Goal: Task Accomplishment & Management: Use online tool/utility

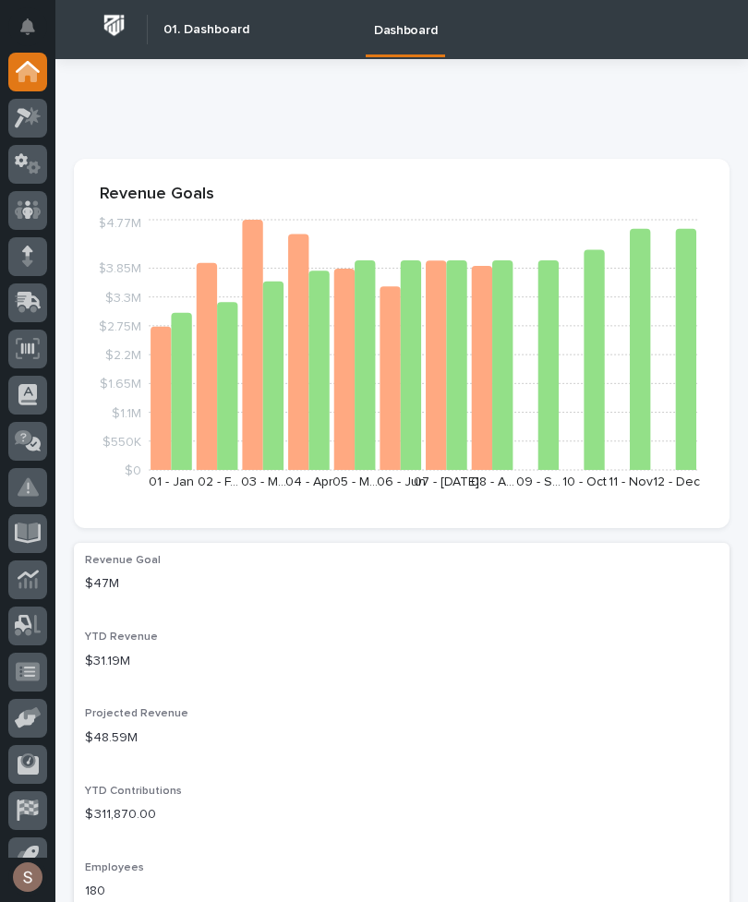
click at [19, 304] on icon at bounding box center [30, 301] width 24 height 18
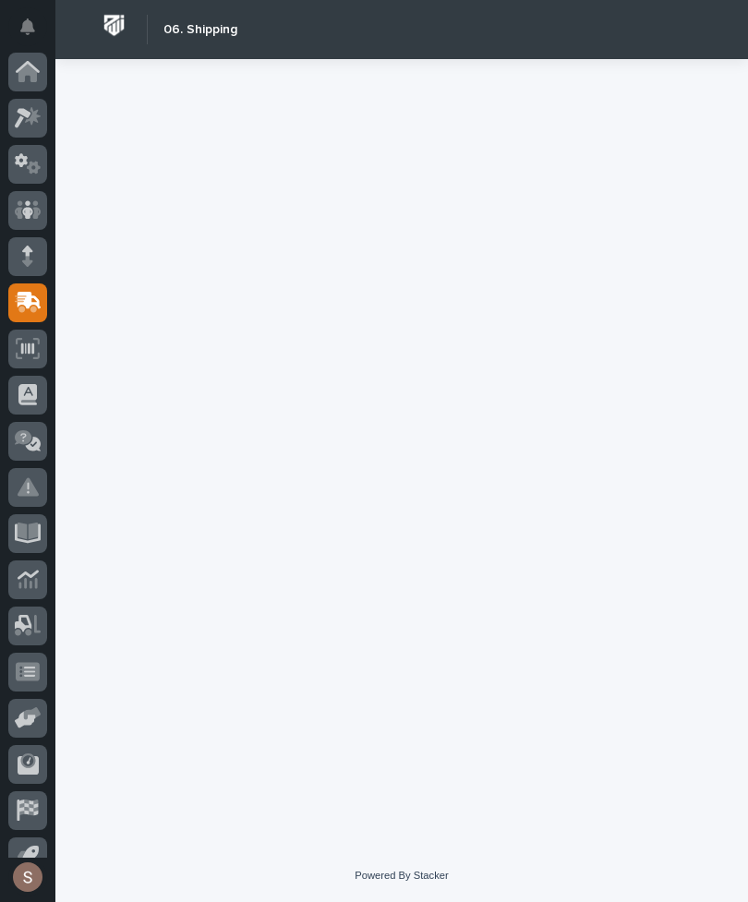
scroll to position [72, 0]
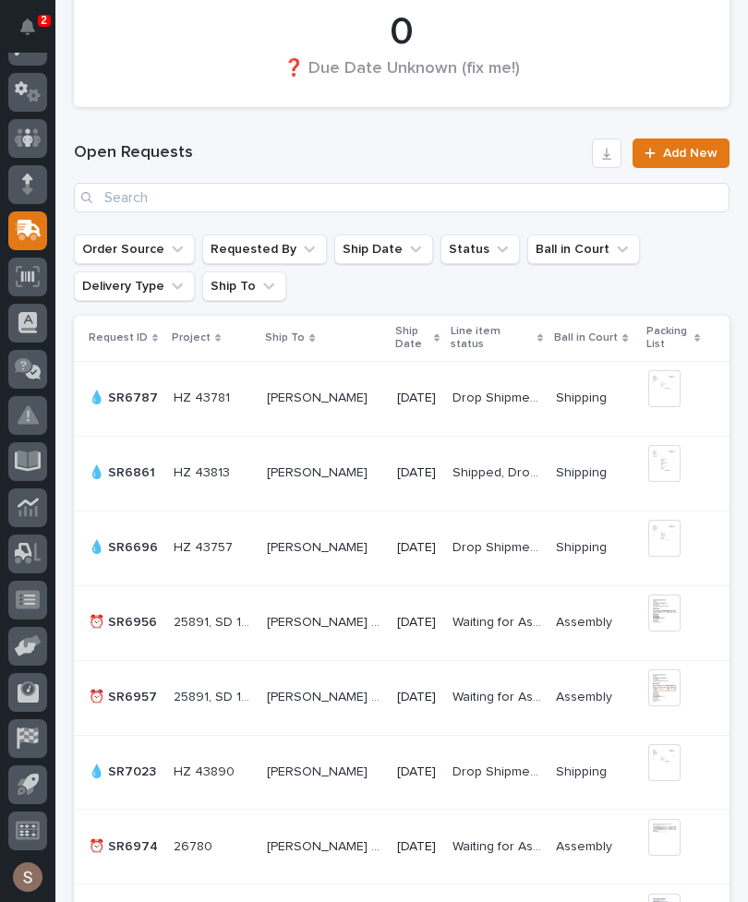
scroll to position [1094, 0]
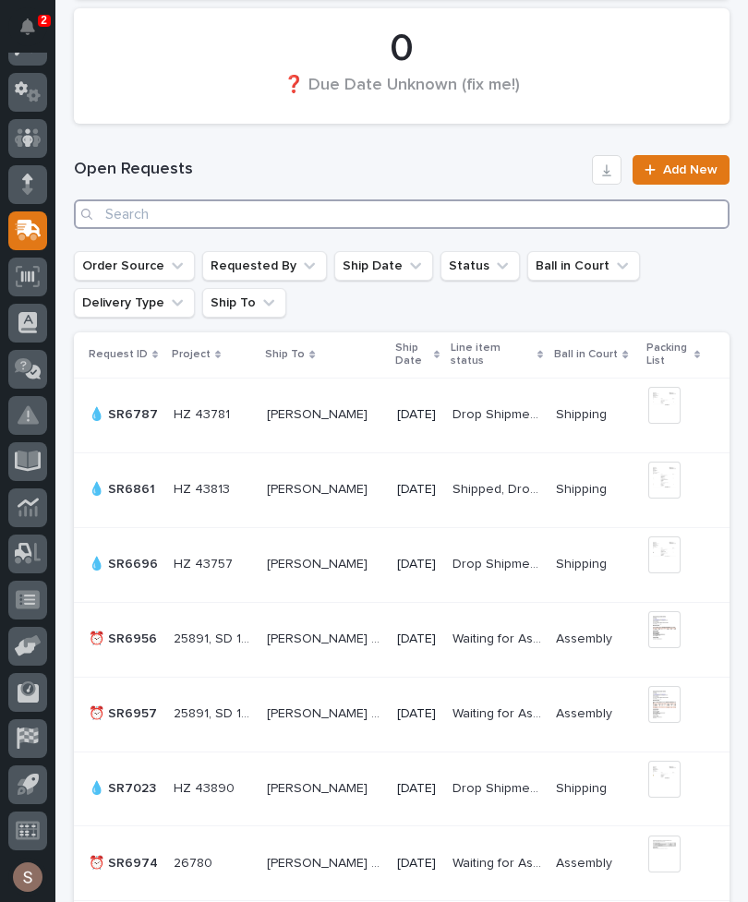
click at [544, 219] on input "Search" at bounding box center [402, 215] width 656 height 30
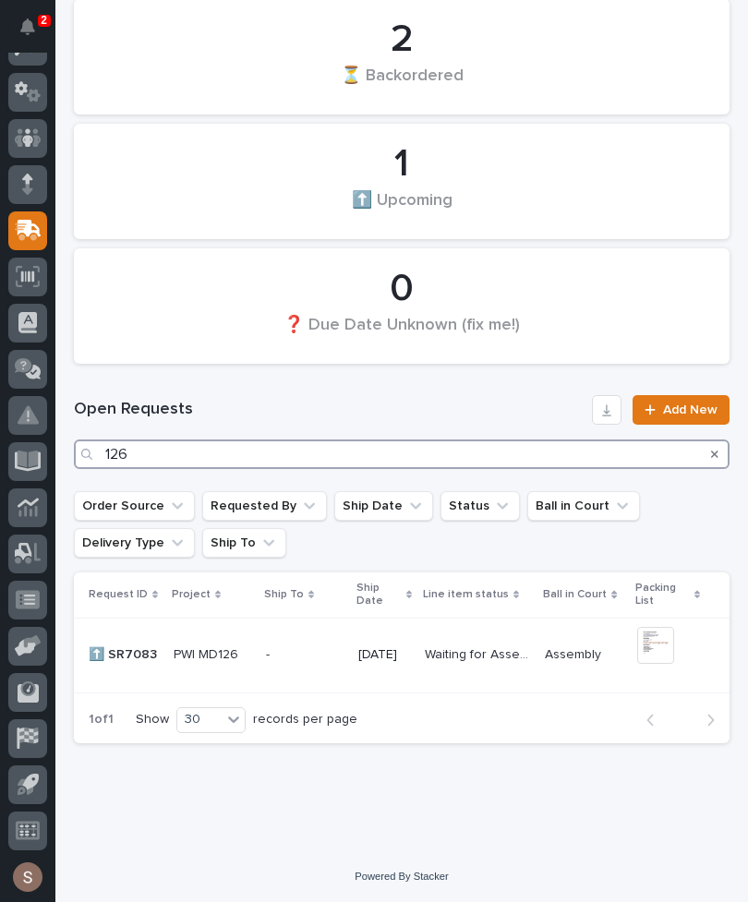
scroll to position [853, 0]
type input "126"
click at [429, 403] on h1 "Open Requests" at bounding box center [329, 411] width 511 height 22
click at [219, 667] on div "PWI MD126 PWI MD126" at bounding box center [213, 656] width 78 height 30
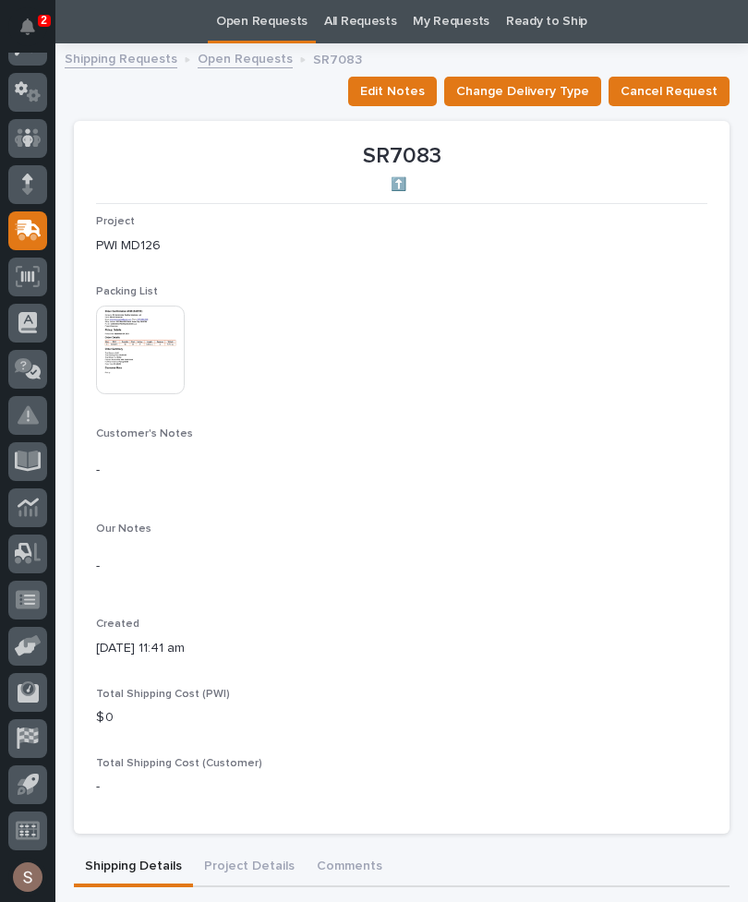
click at [128, 359] on img at bounding box center [140, 350] width 89 height 89
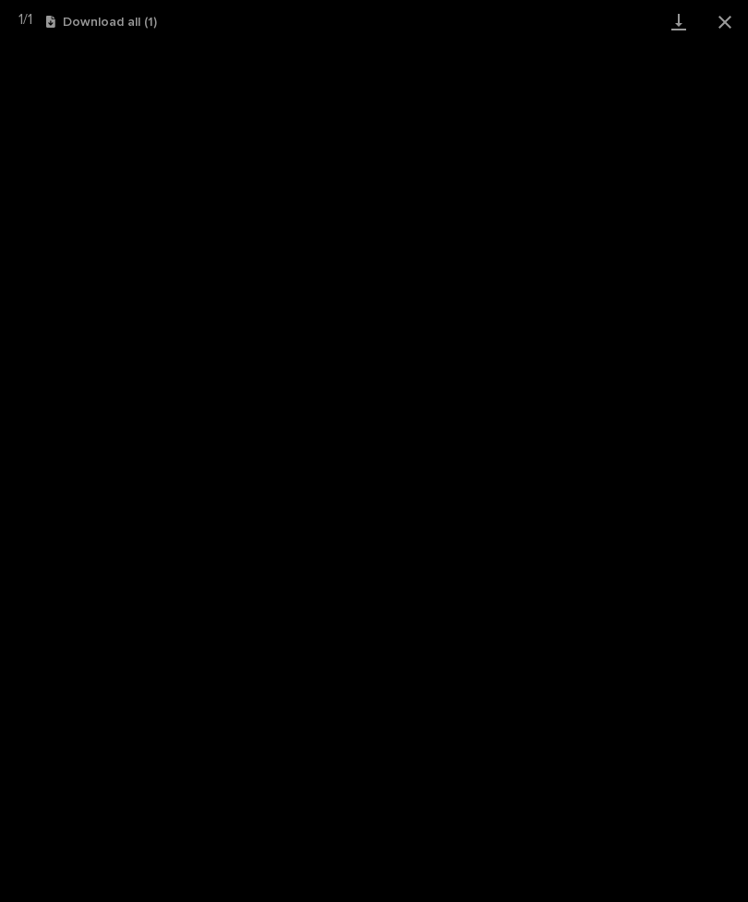
click at [733, 24] on button "Close gallery" at bounding box center [725, 21] width 46 height 43
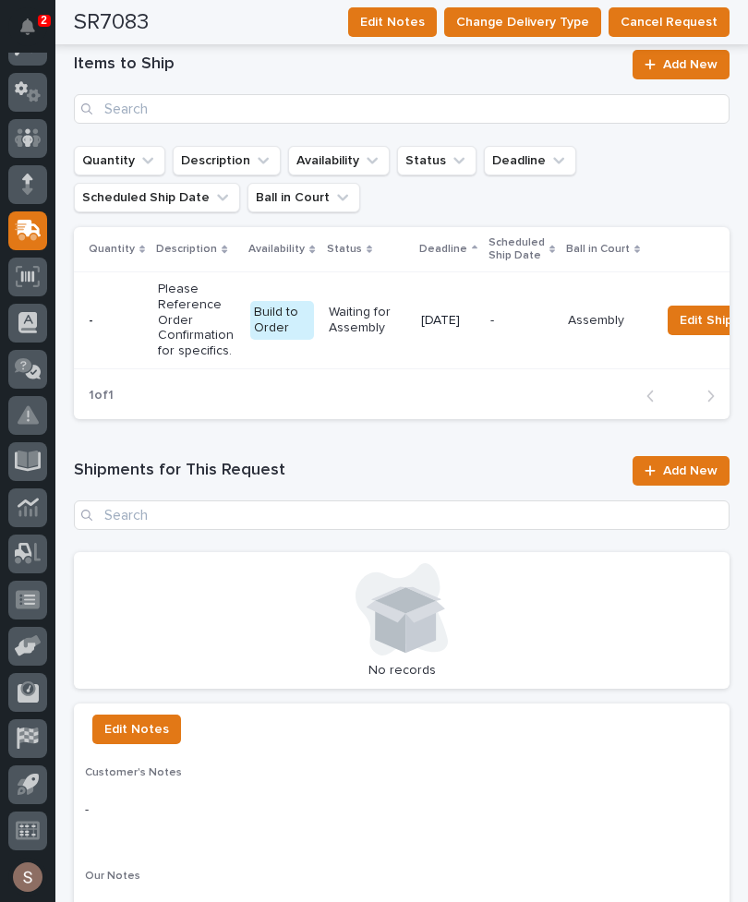
scroll to position [72, 0]
click at [686, 465] on span "Add New" at bounding box center [690, 471] width 54 height 13
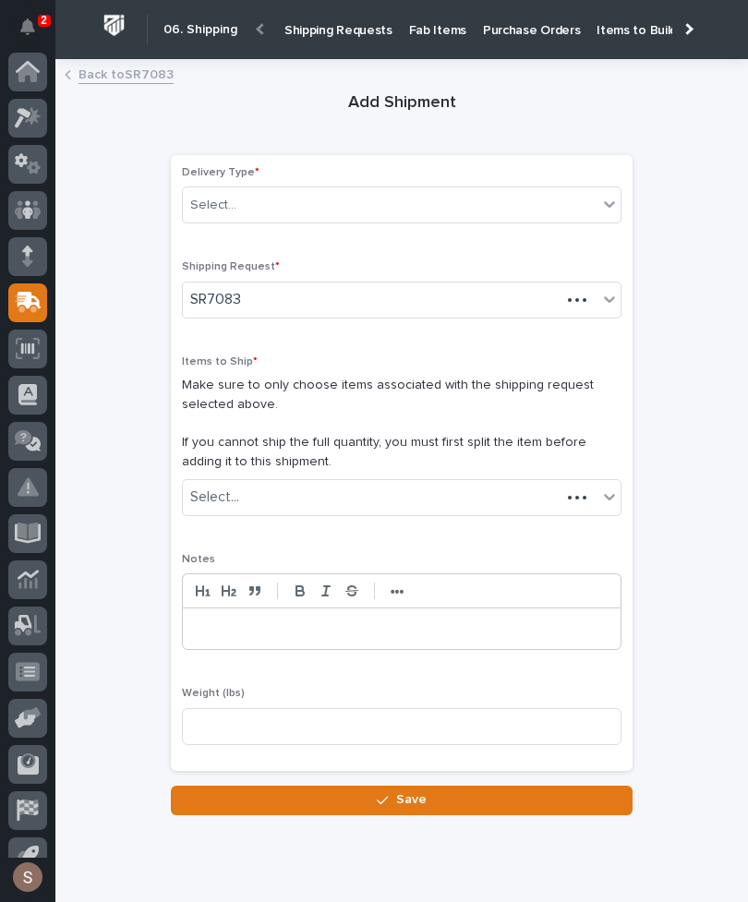
scroll to position [72, 0]
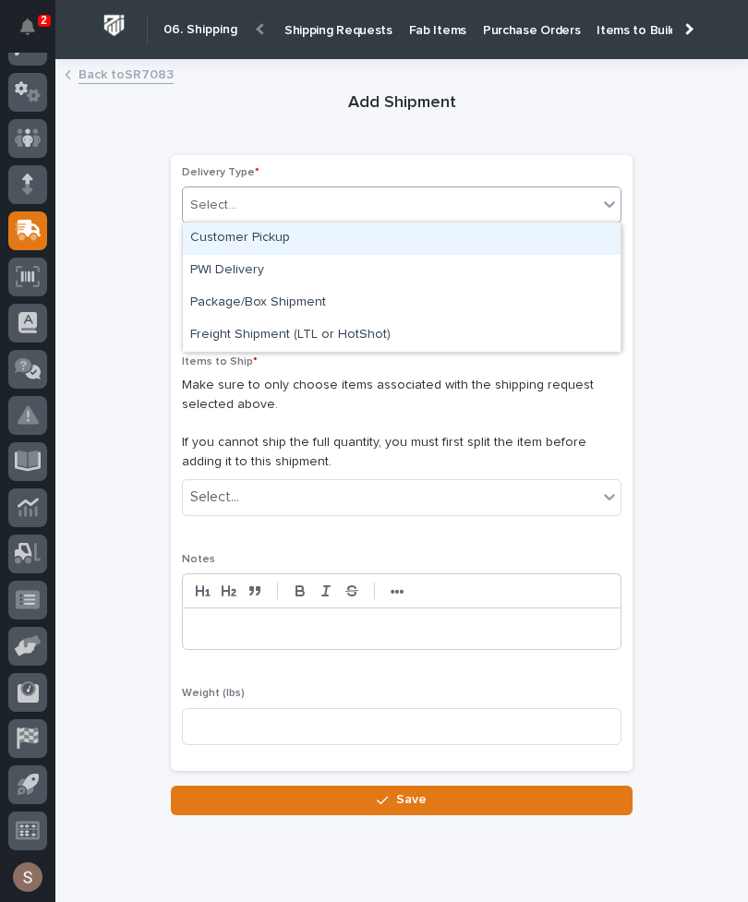
click at [290, 246] on div "Customer Pickup" at bounding box center [402, 239] width 438 height 32
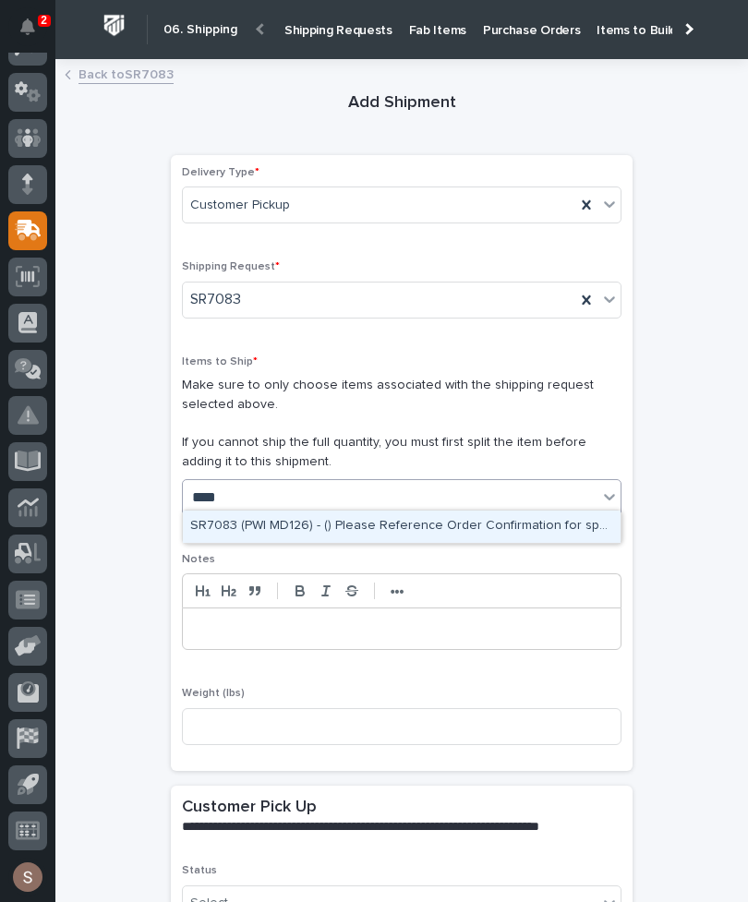
click at [438, 526] on div "SR7083 (PWI MD126) - () Please Reference Order Confirmation for specifics." at bounding box center [402, 527] width 438 height 32
type input "****"
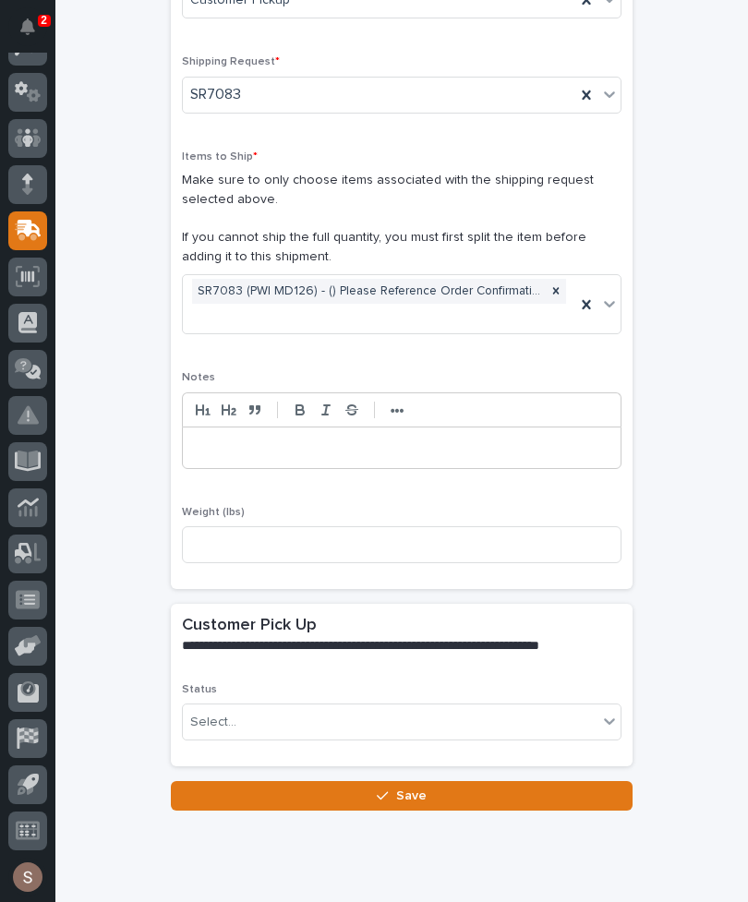
scroll to position [208, 0]
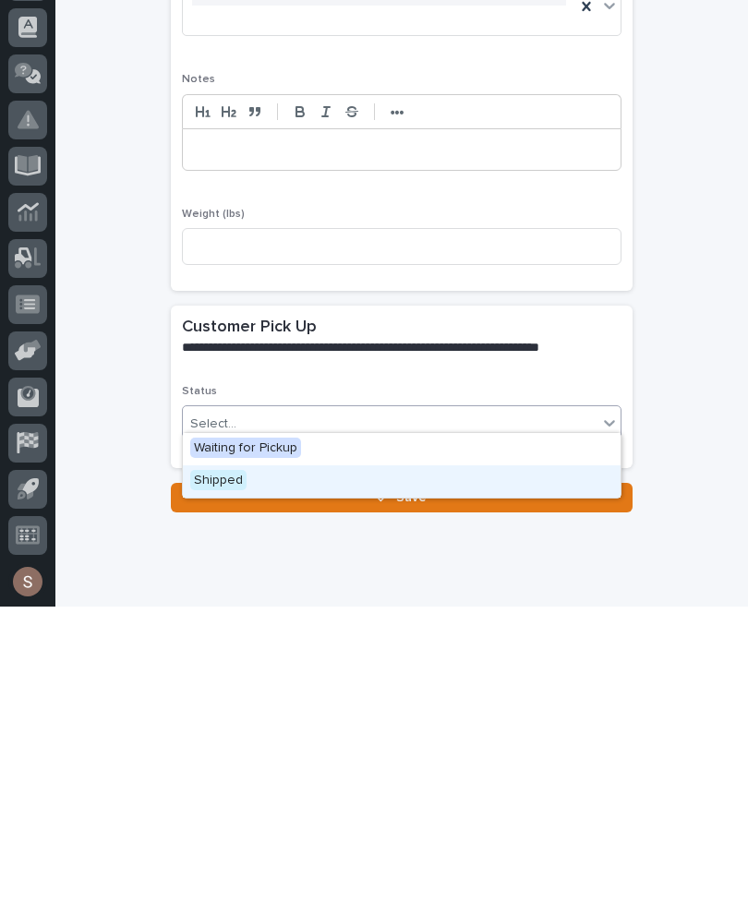
click at [250, 761] on div "Shipped" at bounding box center [402, 777] width 438 height 32
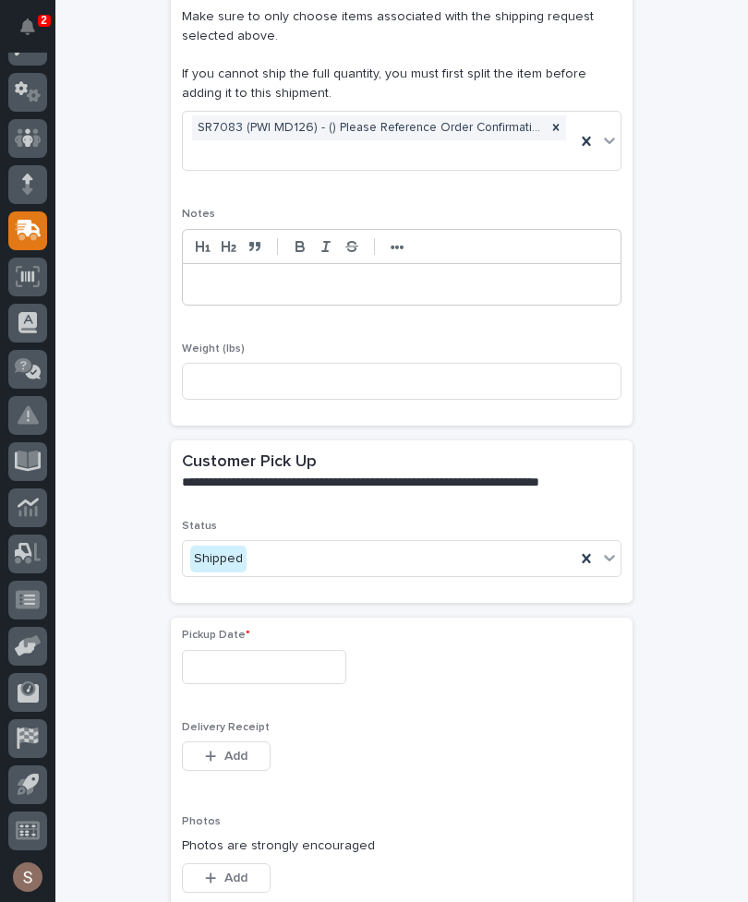
scroll to position [369, 0]
click at [288, 658] on input "text" at bounding box center [264, 666] width 164 height 34
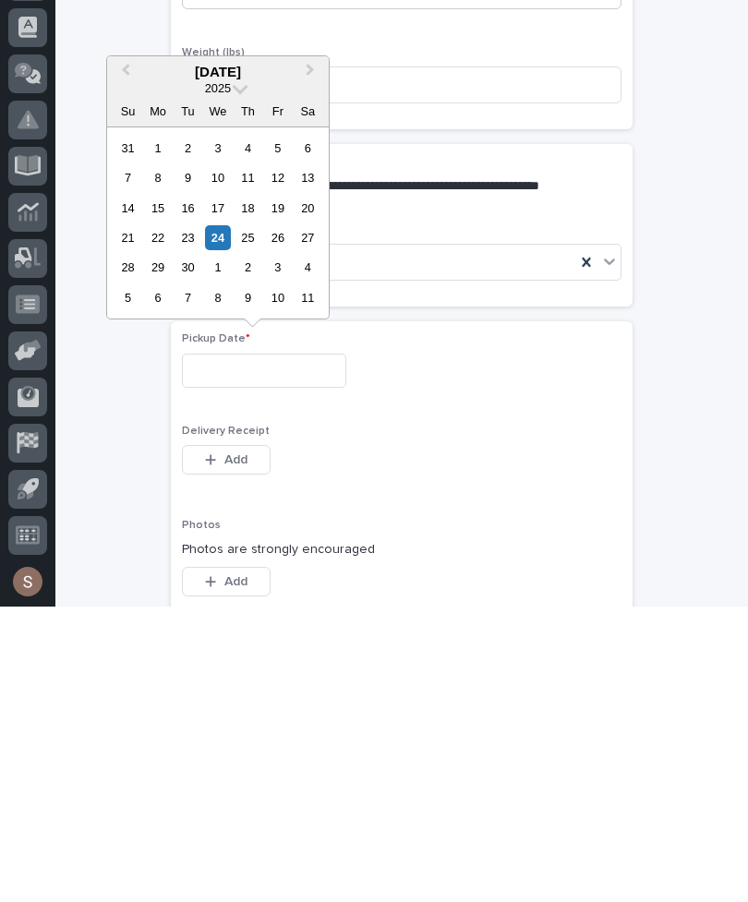
click at [220, 521] on div "24" at bounding box center [217, 533] width 25 height 25
type input "**********"
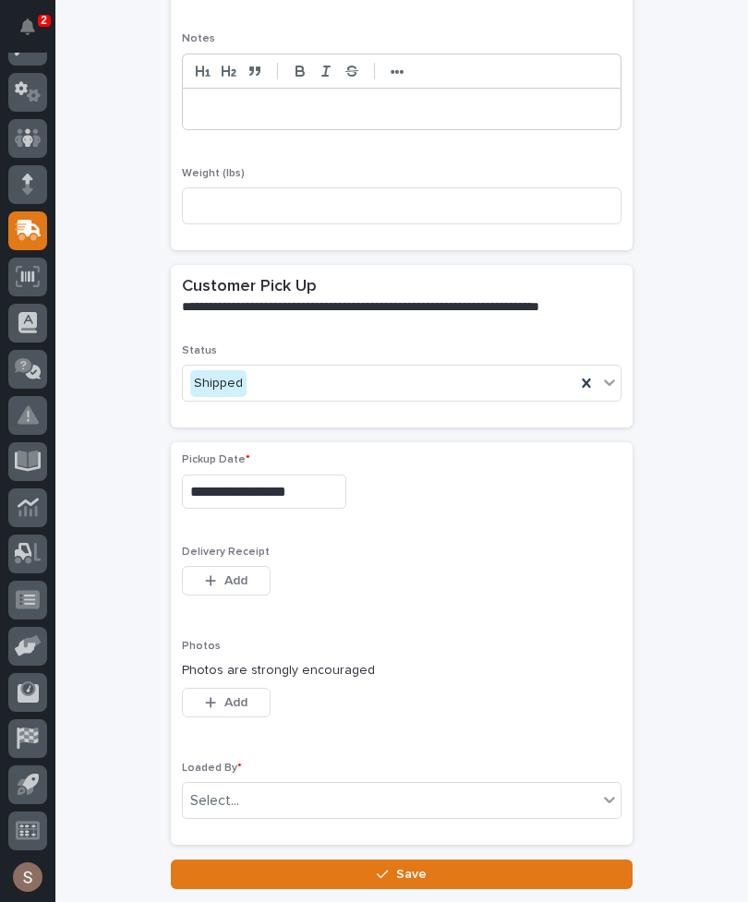
scroll to position [556, 0]
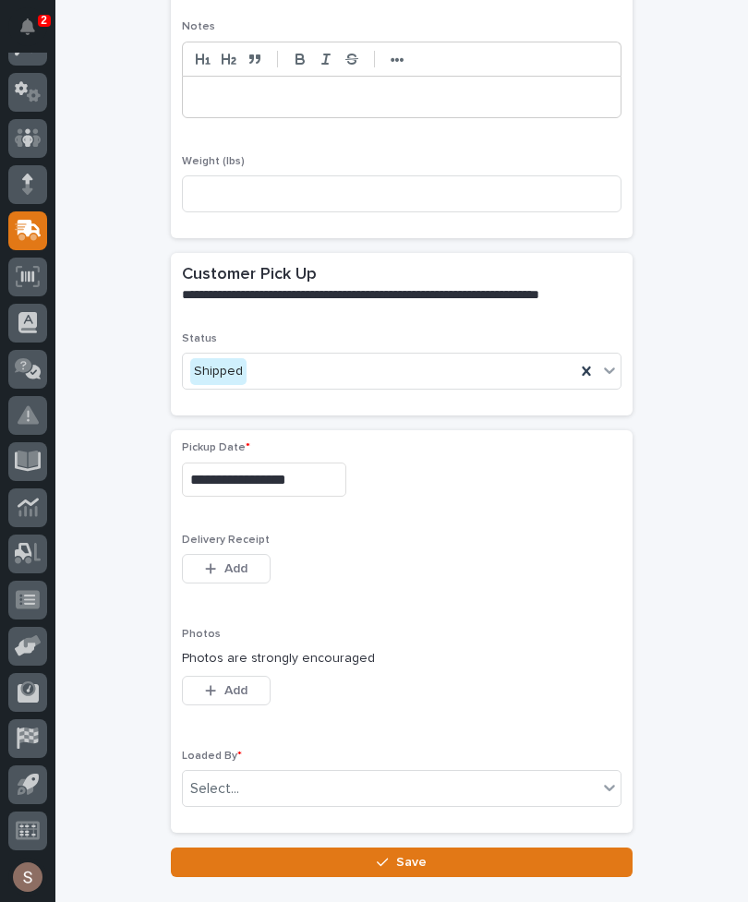
click at [239, 561] on span "Add" at bounding box center [235, 569] width 23 height 17
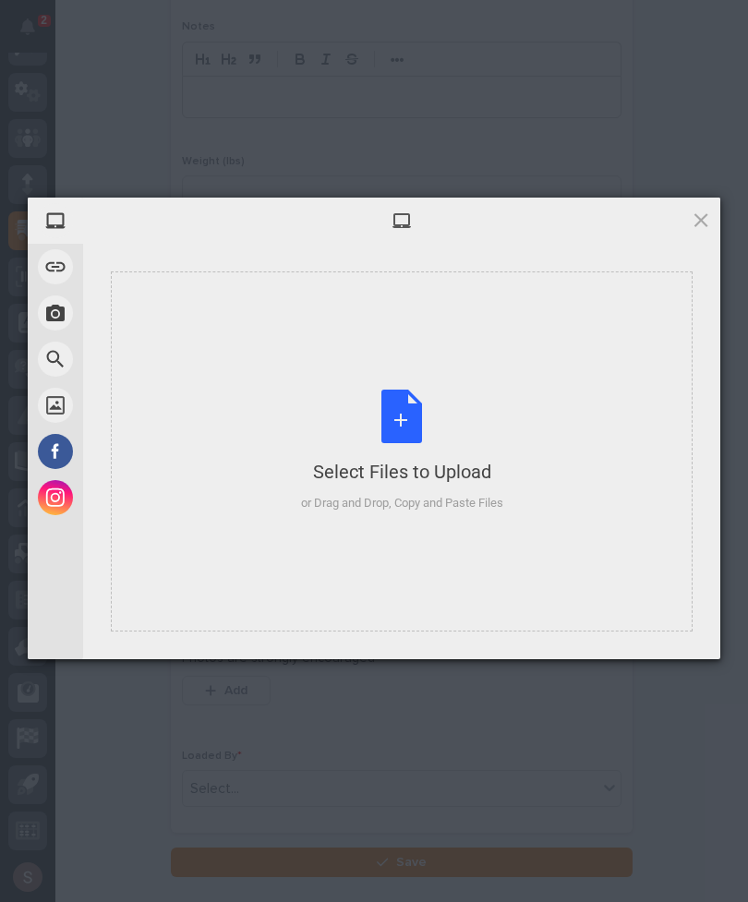
click at [448, 427] on div "Select Files to Upload or Drag and Drop, Copy and Paste Files" at bounding box center [402, 451] width 202 height 123
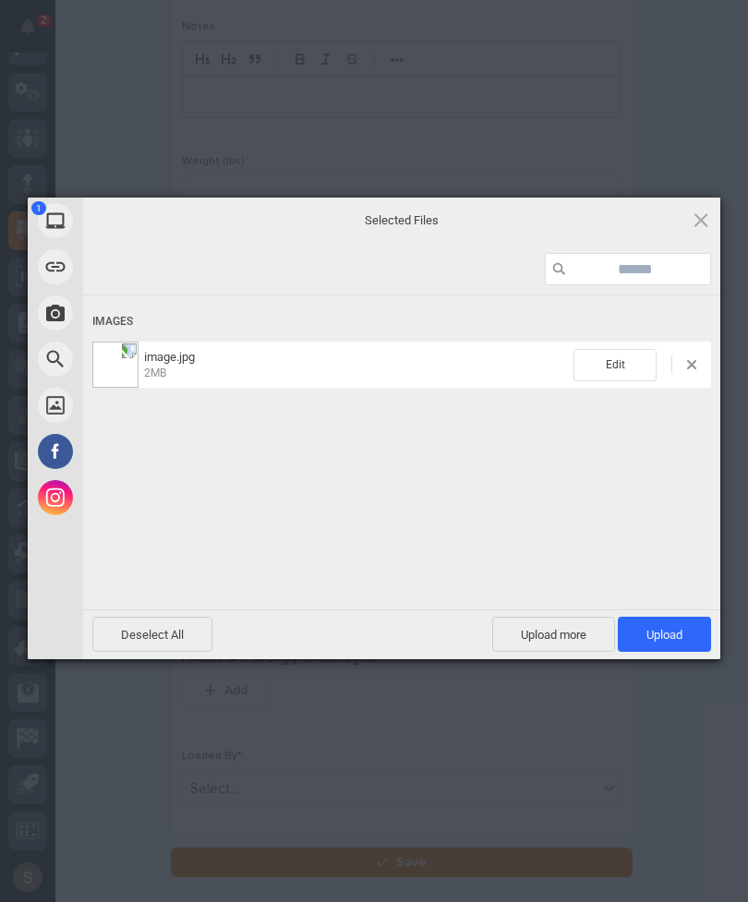
click at [675, 628] on span "Upload 1" at bounding box center [665, 635] width 36 height 14
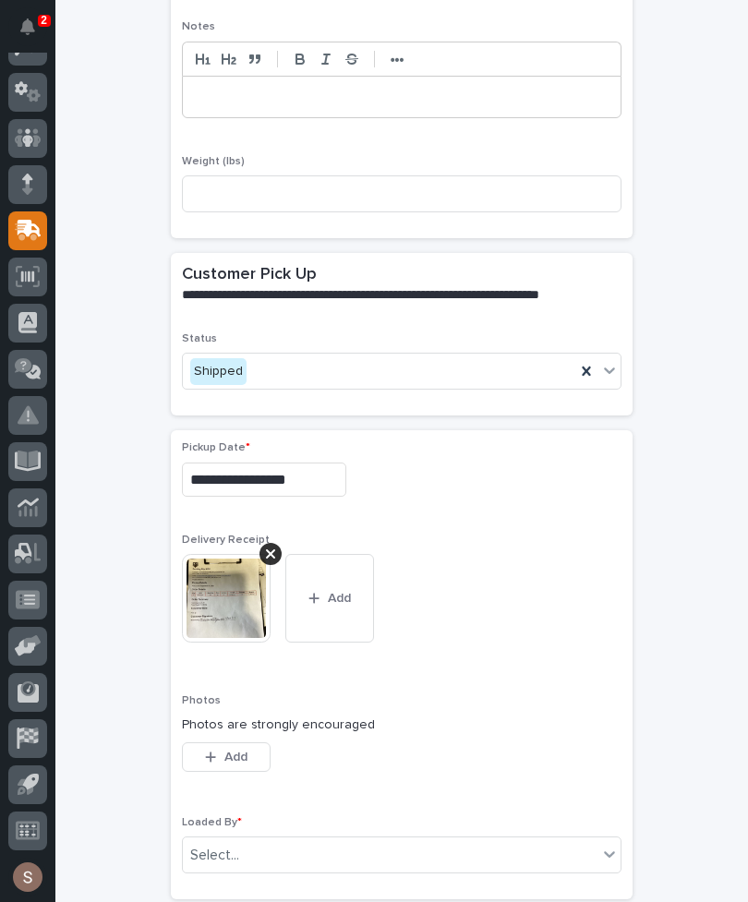
click at [247, 749] on span "Add" at bounding box center [235, 757] width 23 height 17
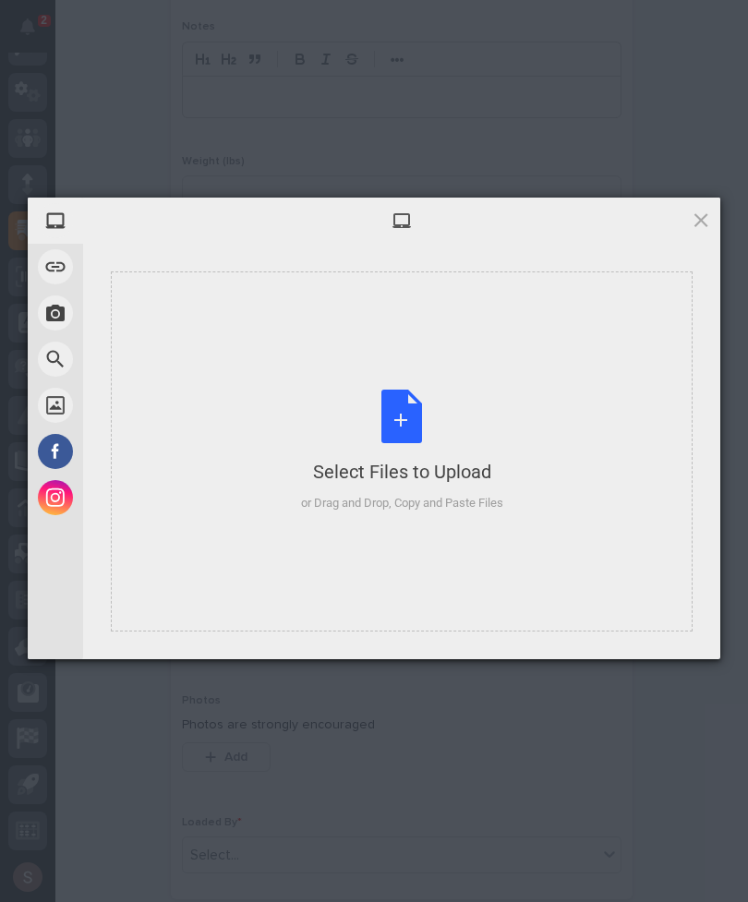
click at [460, 437] on div "Select Files to Upload or Drag and Drop, Copy and Paste Files" at bounding box center [402, 451] width 202 height 123
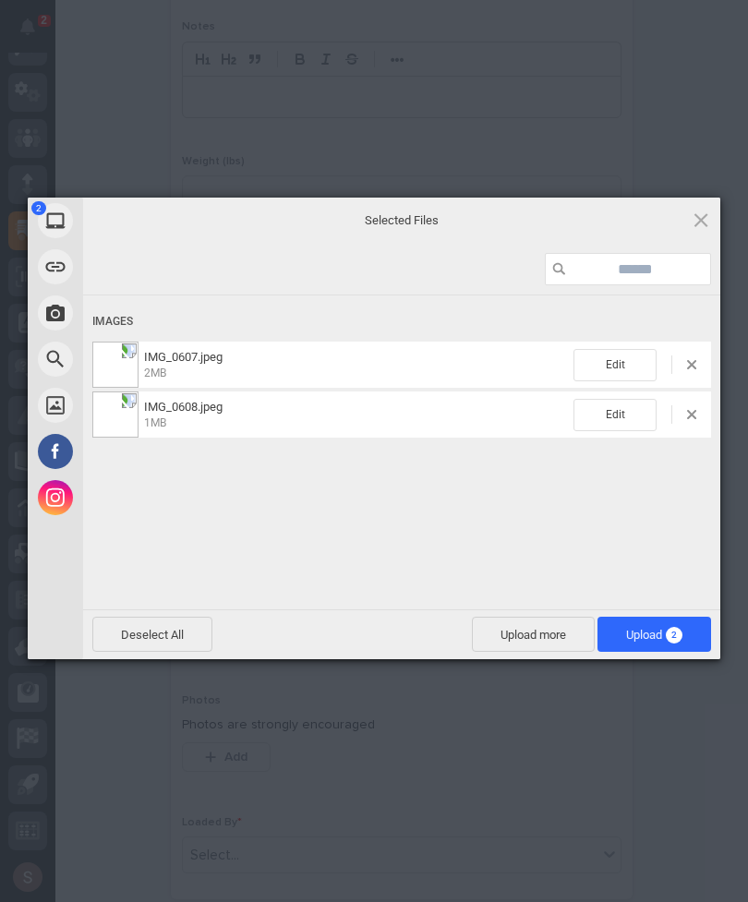
click at [669, 639] on span "2" at bounding box center [674, 635] width 17 height 17
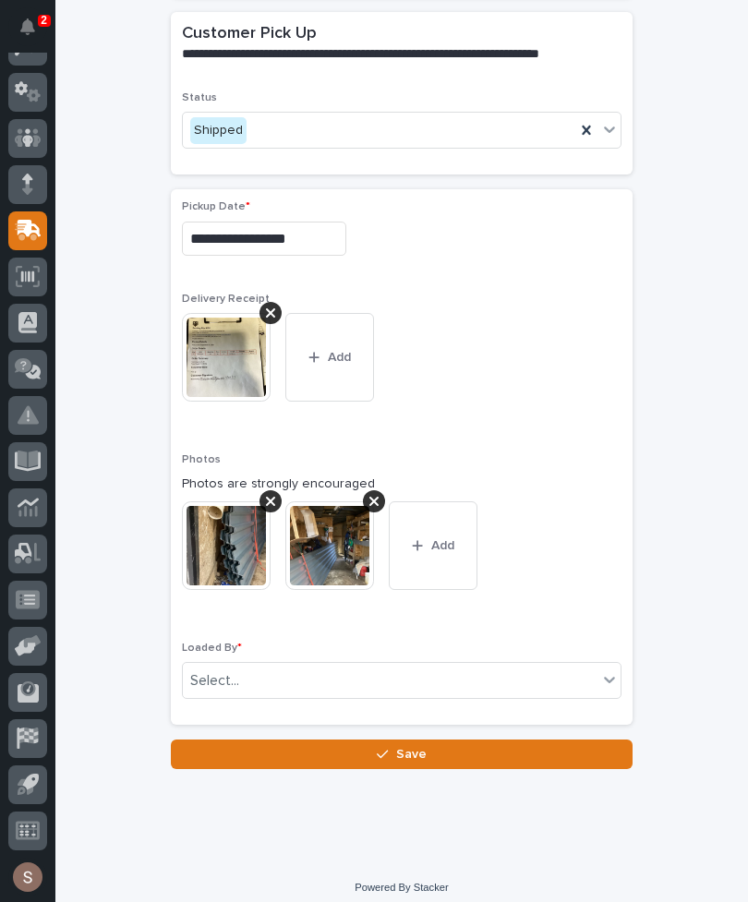
scroll to position [796, 0]
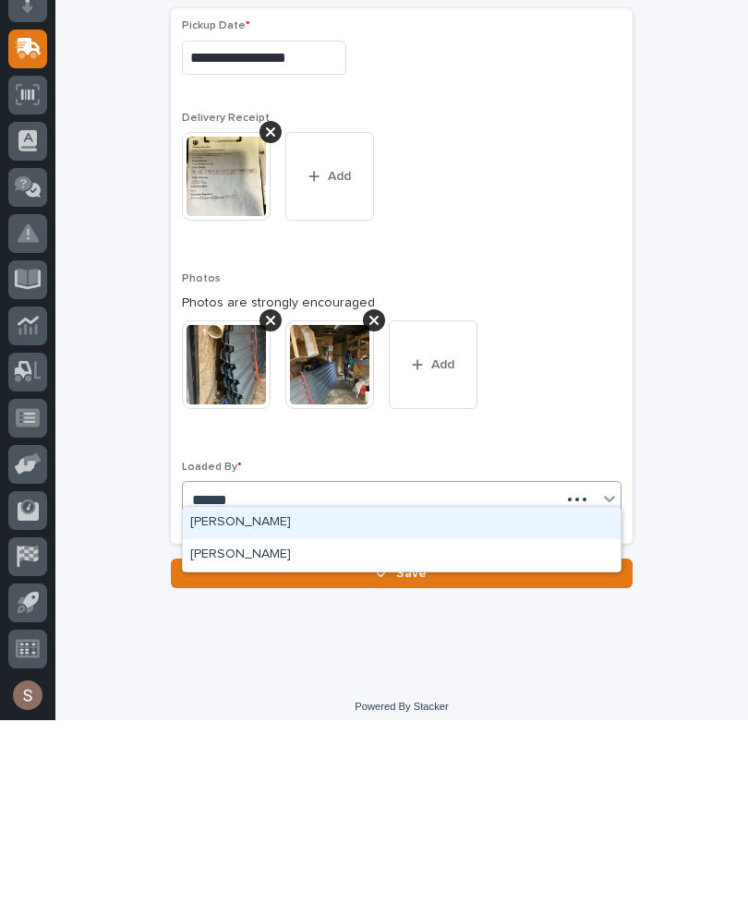
type input "******"
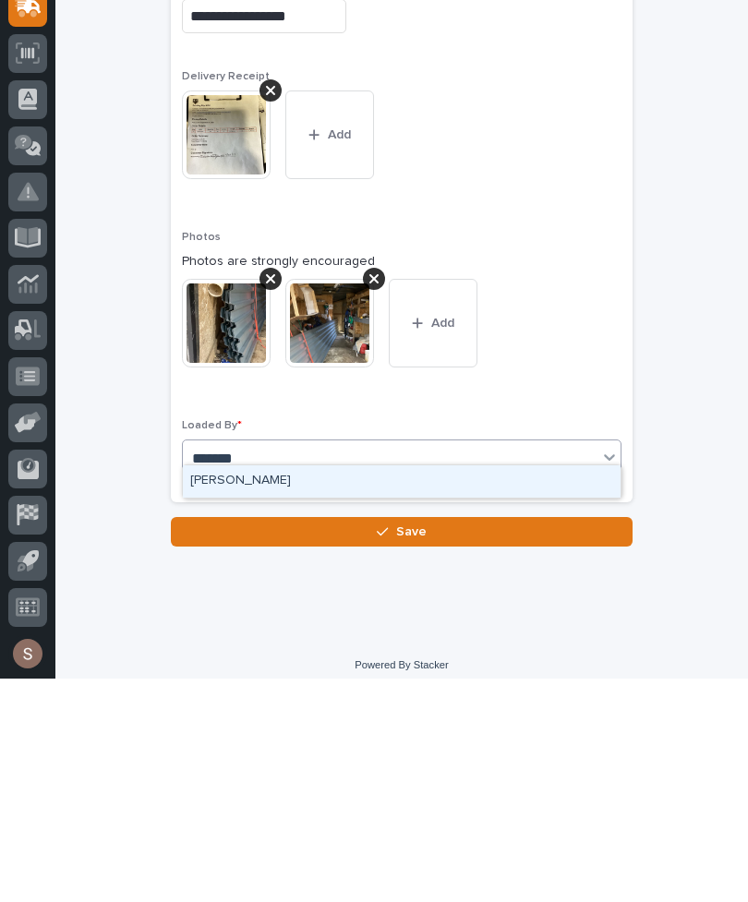
click at [259, 689] on div "John Myers" at bounding box center [402, 705] width 438 height 32
type input "*******"
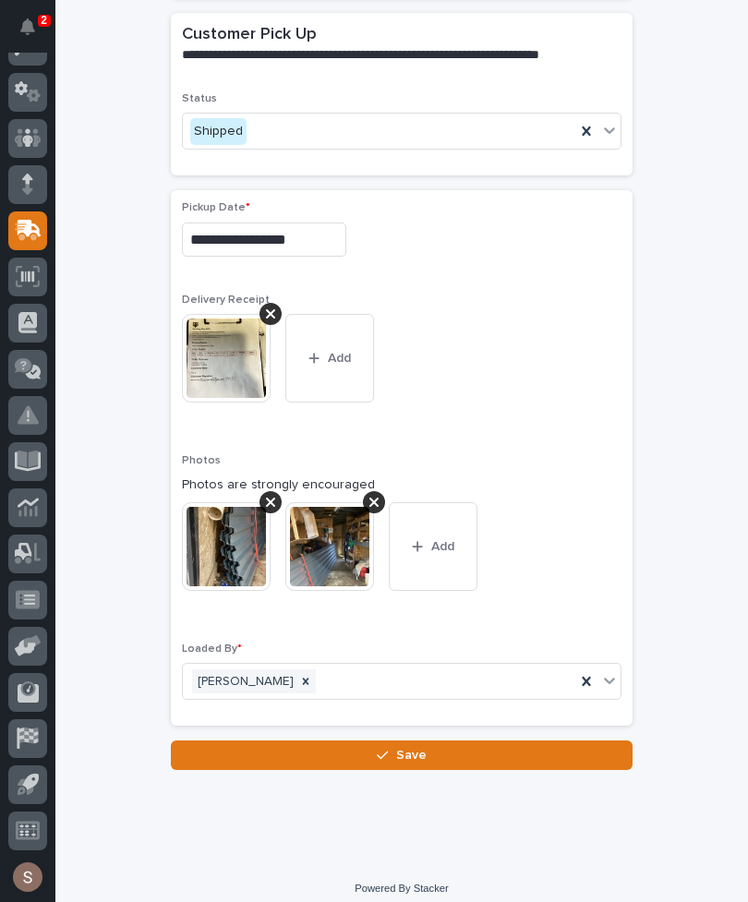
click at [429, 746] on button "Save" at bounding box center [402, 756] width 462 height 30
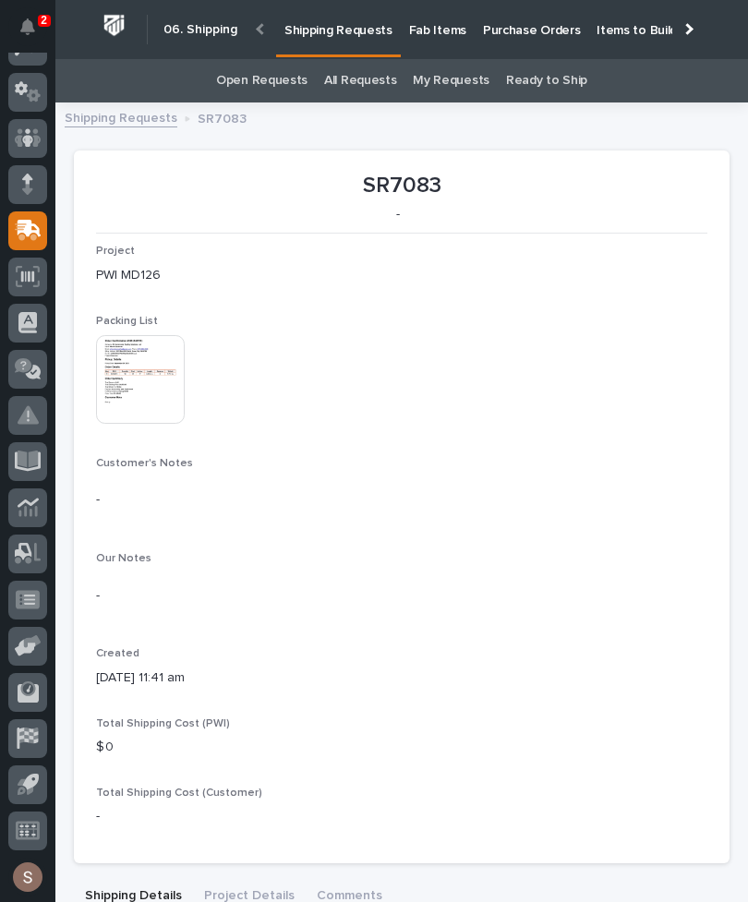
scroll to position [72, 0]
click at [442, 36] on p "Fab Items" at bounding box center [437, 19] width 57 height 39
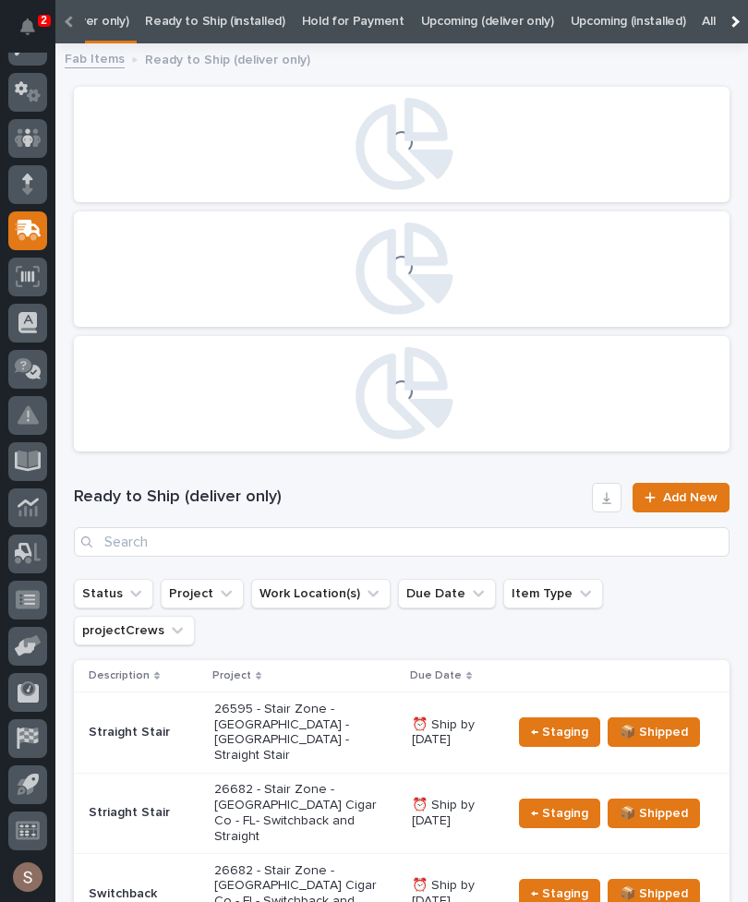
scroll to position [0, 168]
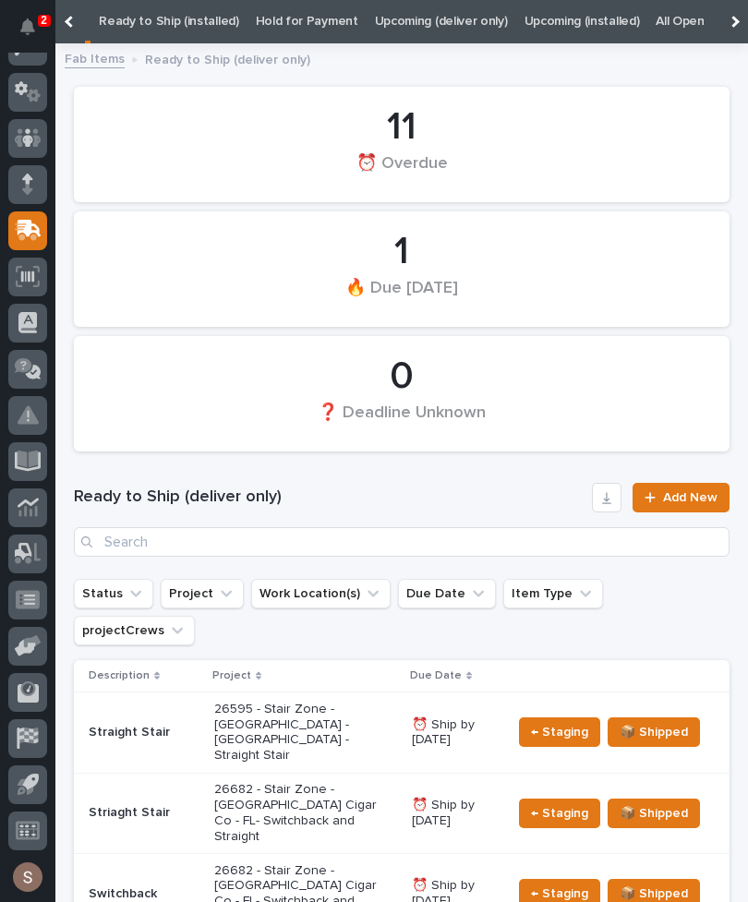
click at [721, 25] on link "All" at bounding box center [727, 21] width 13 height 43
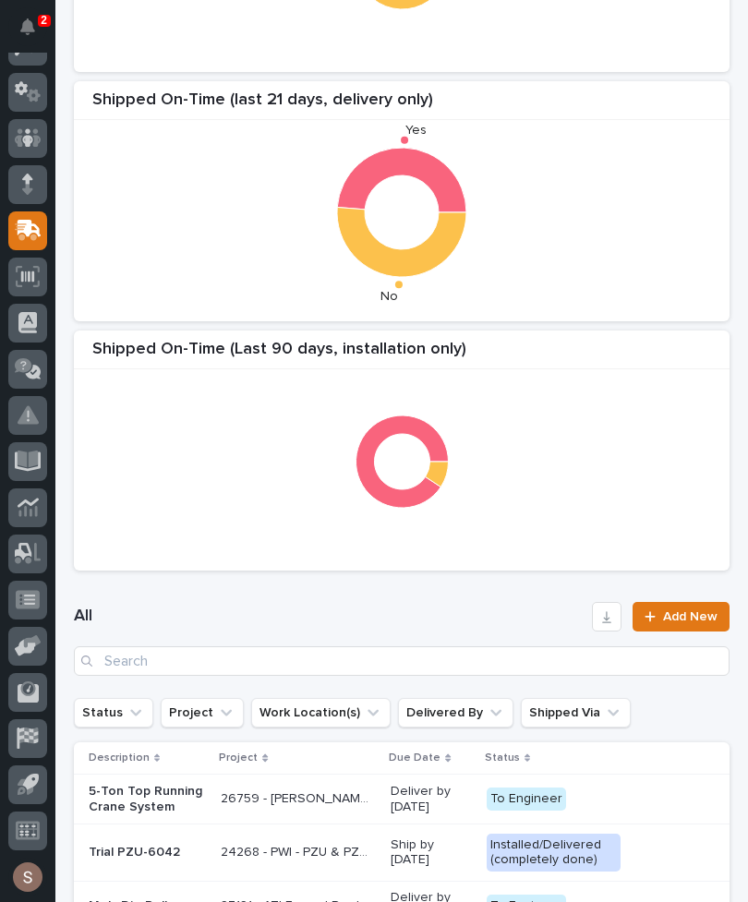
scroll to position [314, 0]
click at [188, 657] on input "Search" at bounding box center [402, 662] width 656 height 30
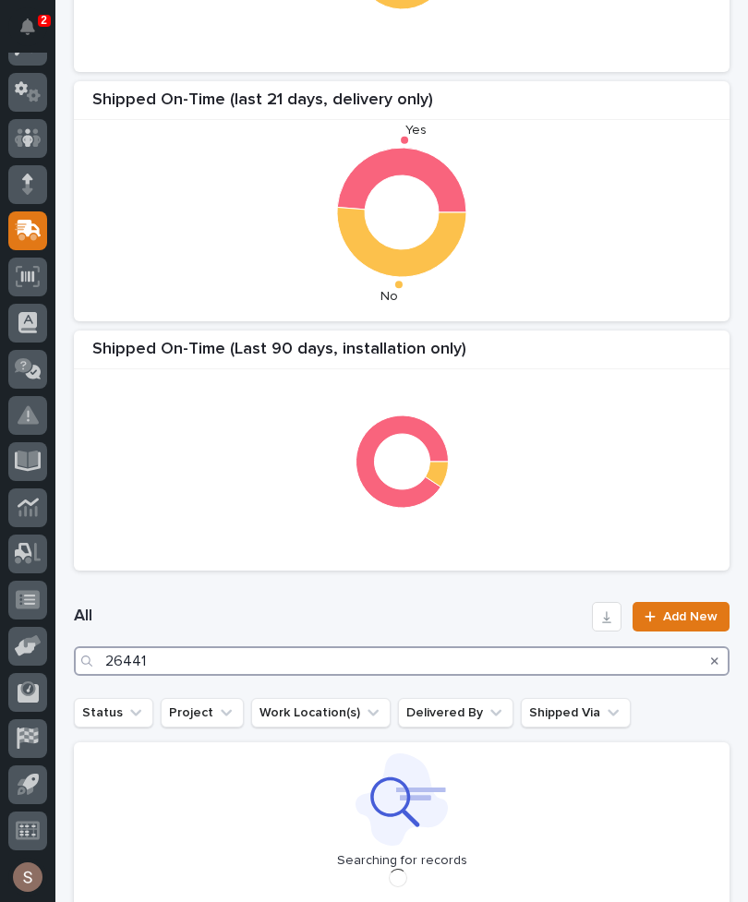
scroll to position [318, 0]
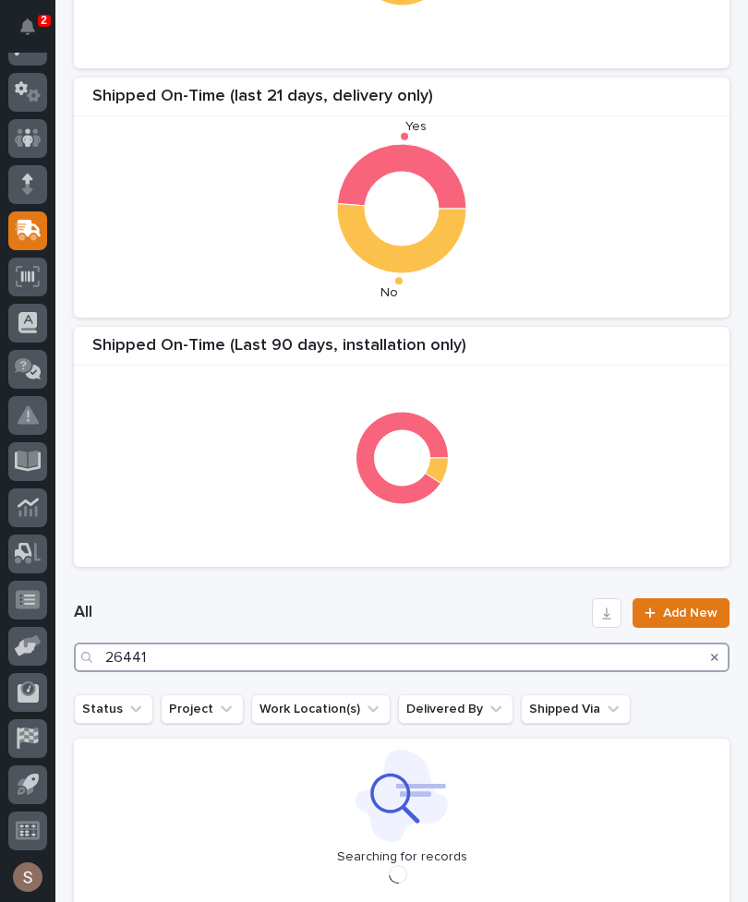
type input "26441"
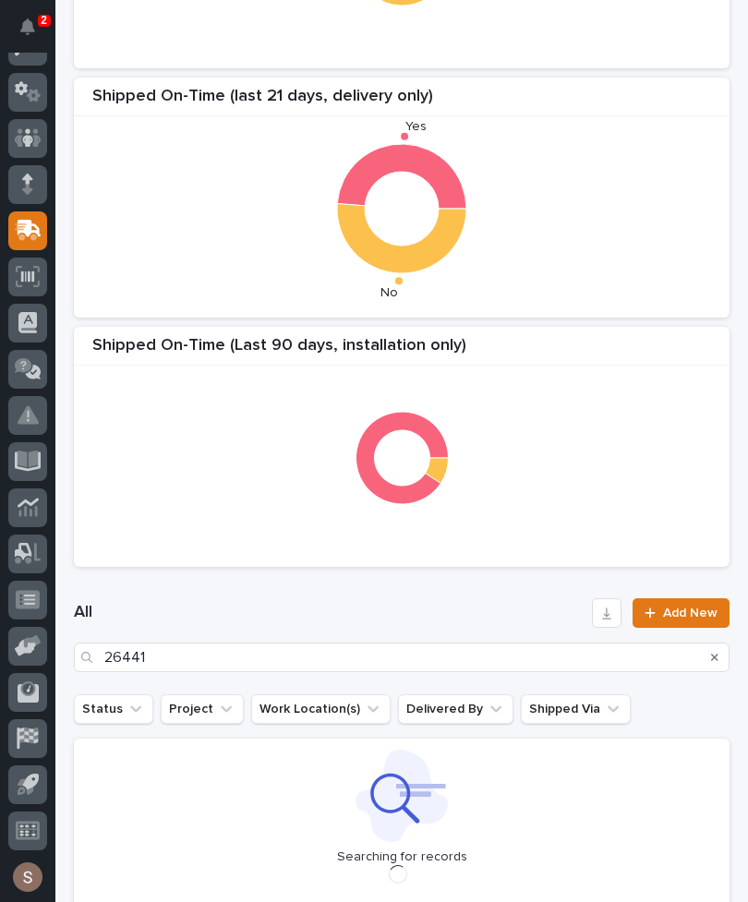
click at [549, 355] on div "Shipped On-Time (Last 90 days, installation only)" at bounding box center [402, 351] width 656 height 30
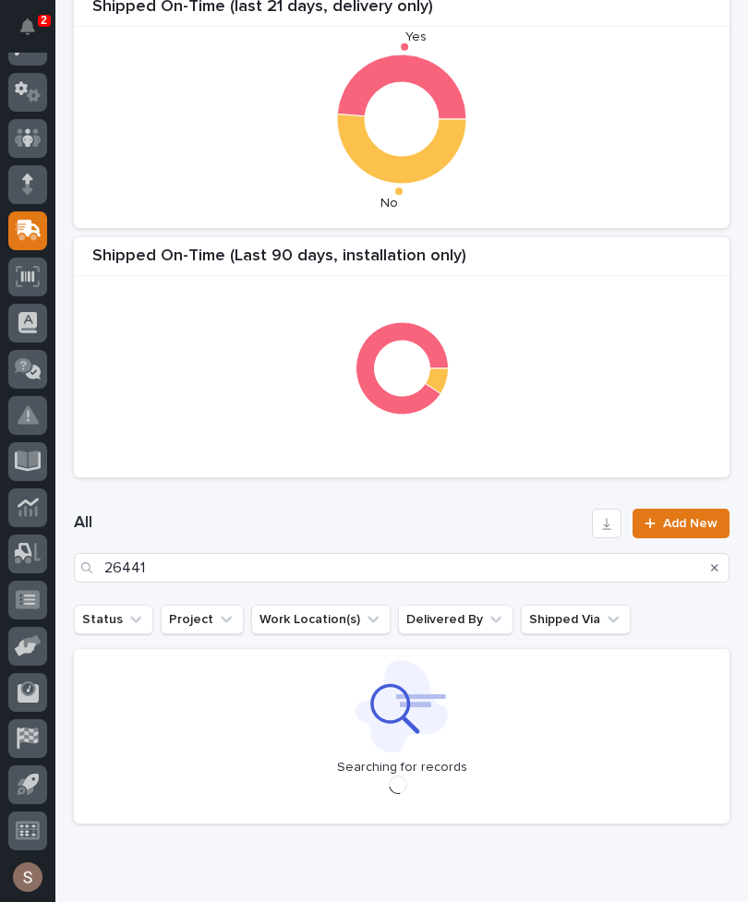
scroll to position [406, 0]
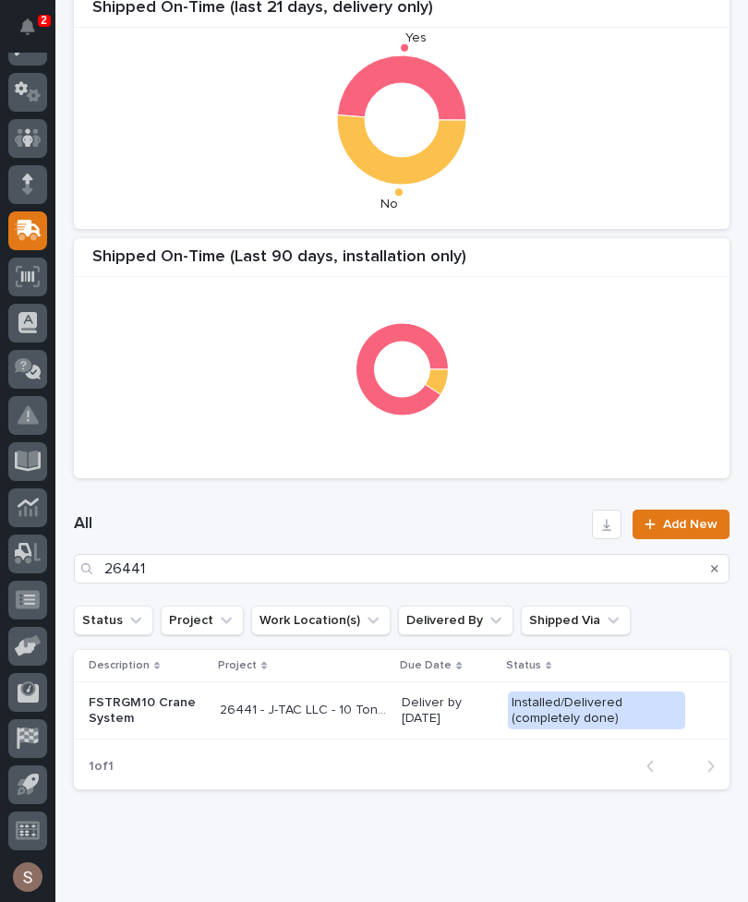
click at [358, 719] on div "26441 - J-TAC LLC - 10 Ton Crane System 26441 - J-TAC LLC - 10 Ton Crane System" at bounding box center [303, 711] width 167 height 30
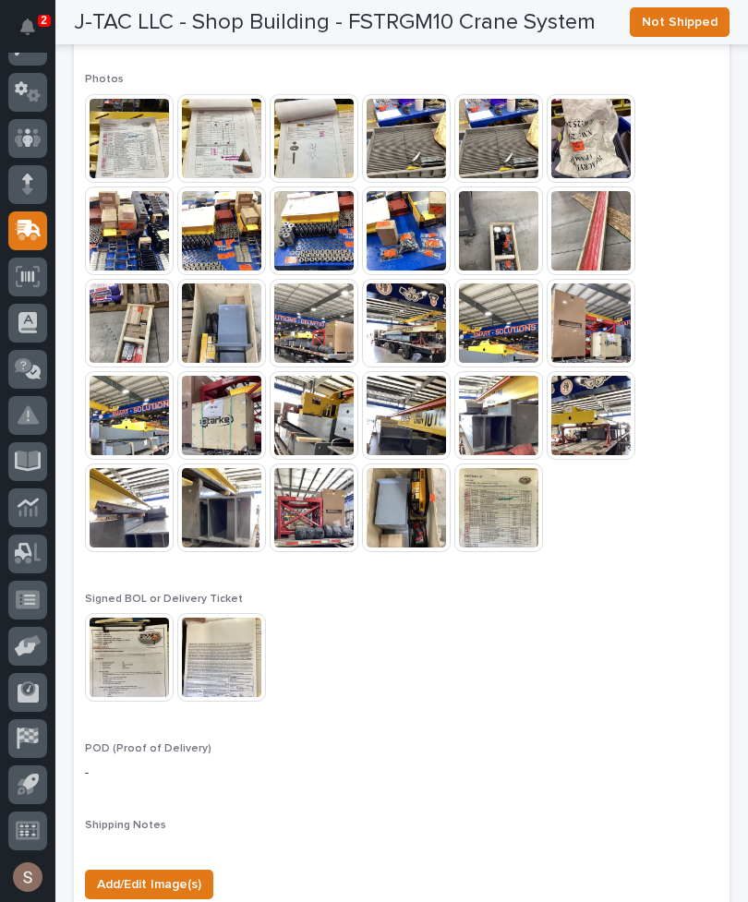
scroll to position [1896, 0]
click at [195, 874] on span "Add/Edit Image(s)" at bounding box center [149, 885] width 104 height 22
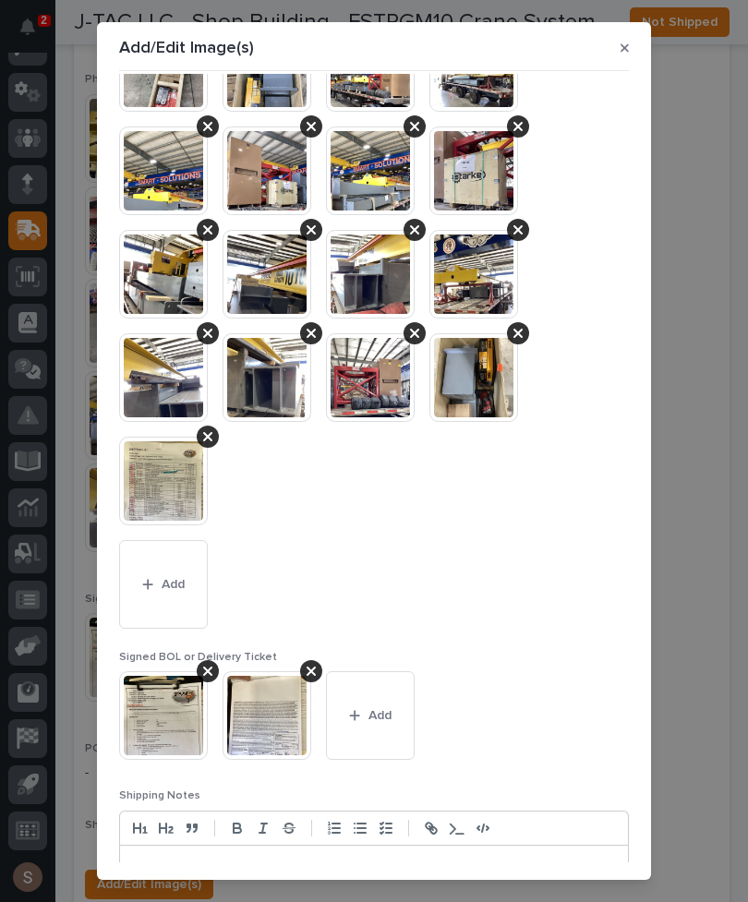
scroll to position [436, 0]
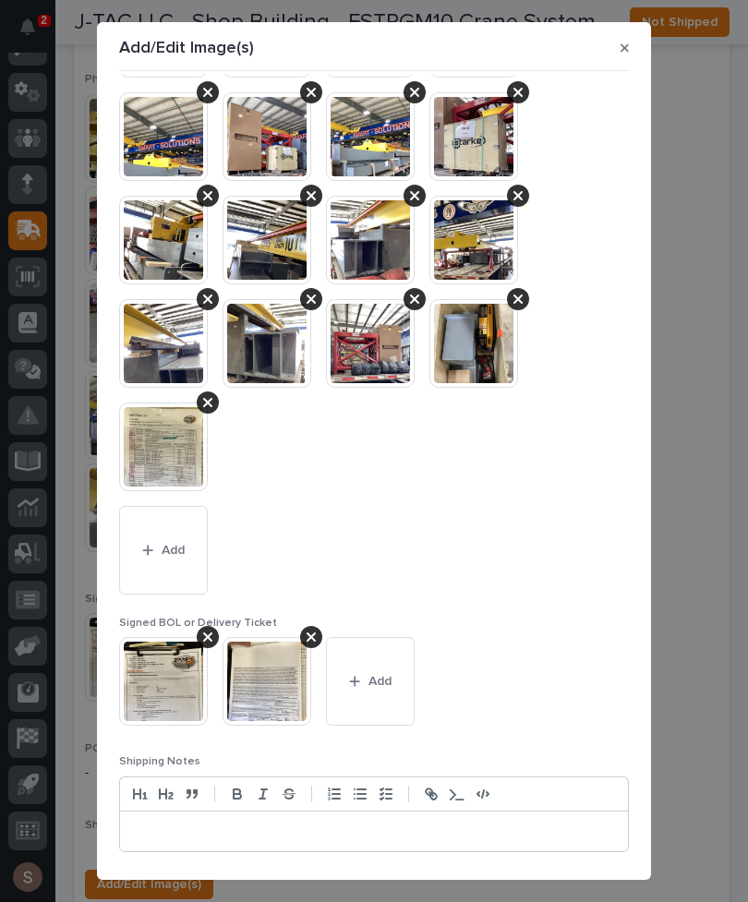
click at [184, 561] on button "Add" at bounding box center [163, 550] width 89 height 89
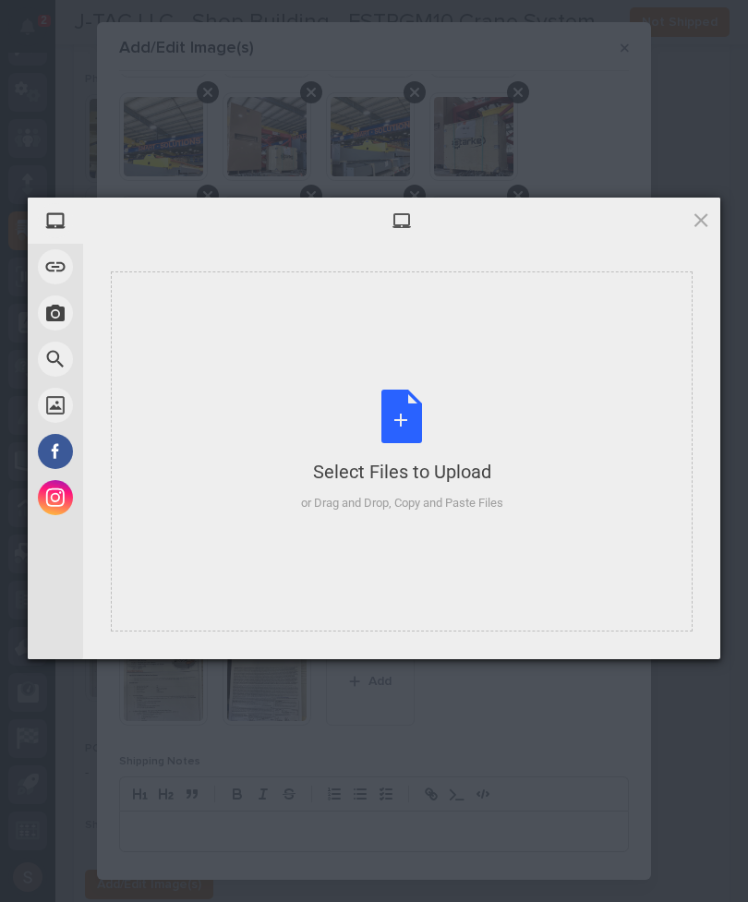
click at [430, 496] on div "or Drag and Drop, Copy and Paste Files" at bounding box center [402, 503] width 202 height 18
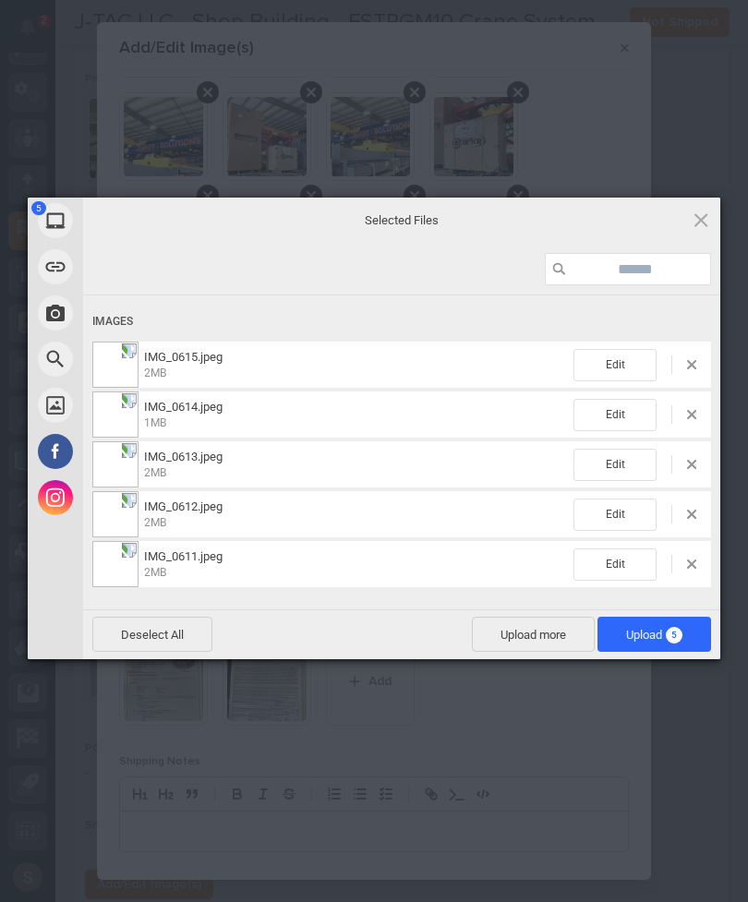
click at [665, 643] on span "Upload 5" at bounding box center [655, 634] width 114 height 35
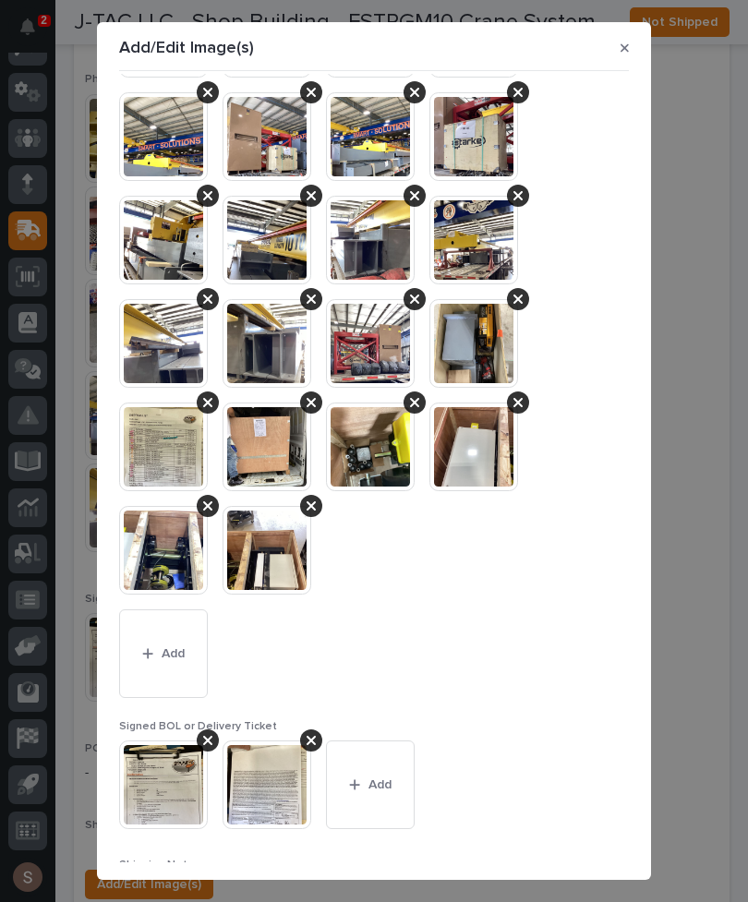
click at [385, 774] on button "Add" at bounding box center [370, 785] width 89 height 89
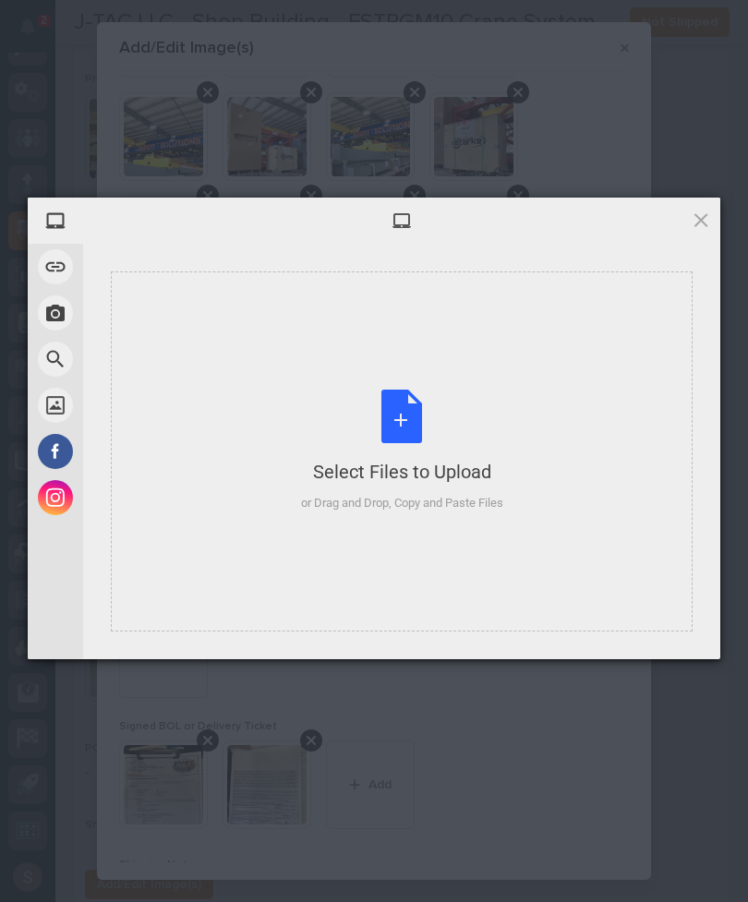
click at [405, 454] on div "Select Files to Upload or Drag and Drop, Copy and Paste Files" at bounding box center [402, 451] width 202 height 123
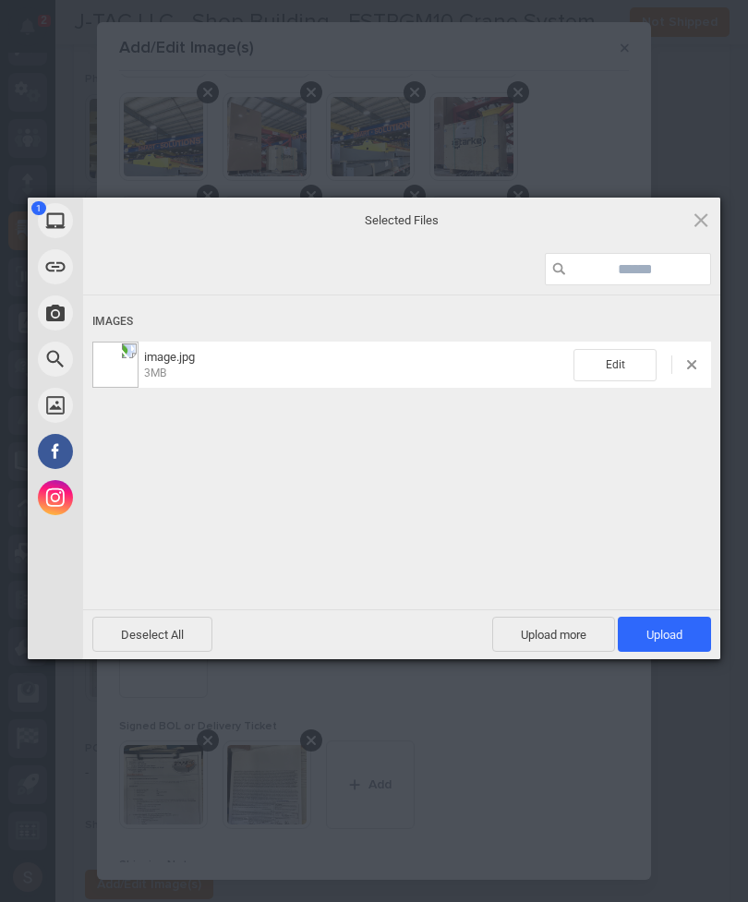
click at [675, 638] on span "Upload 1" at bounding box center [665, 635] width 36 height 14
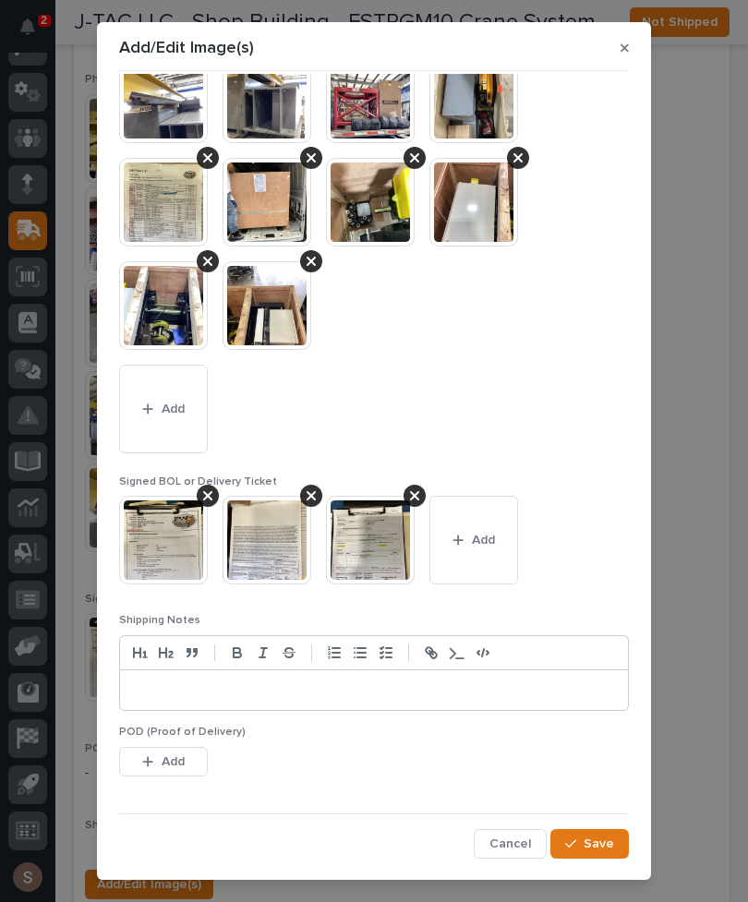
scroll to position [680, 0]
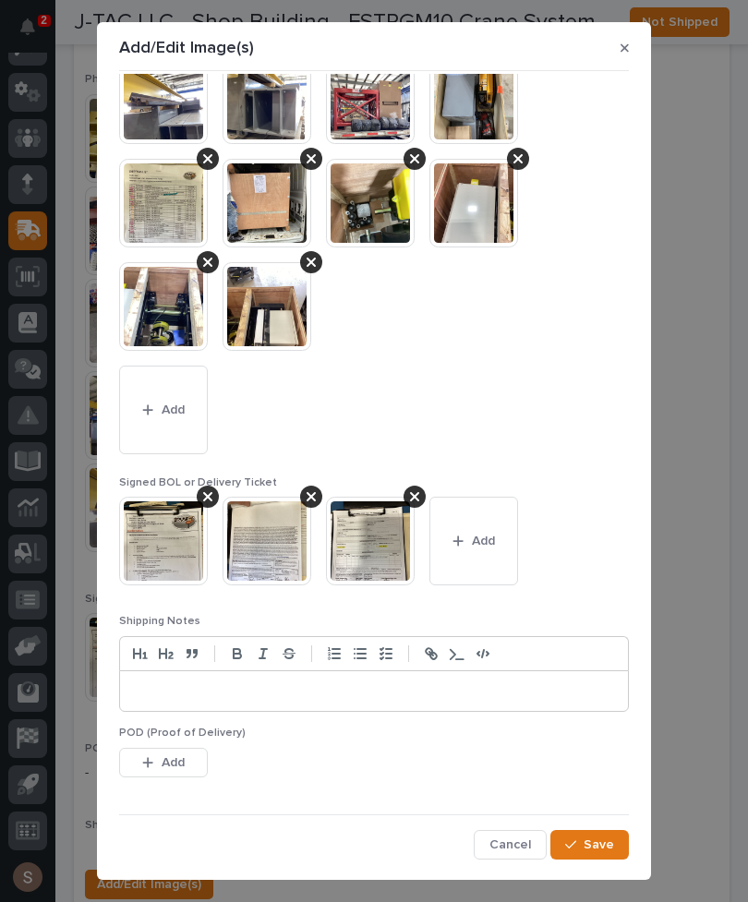
click at [609, 838] on span "Save" at bounding box center [599, 845] width 30 height 17
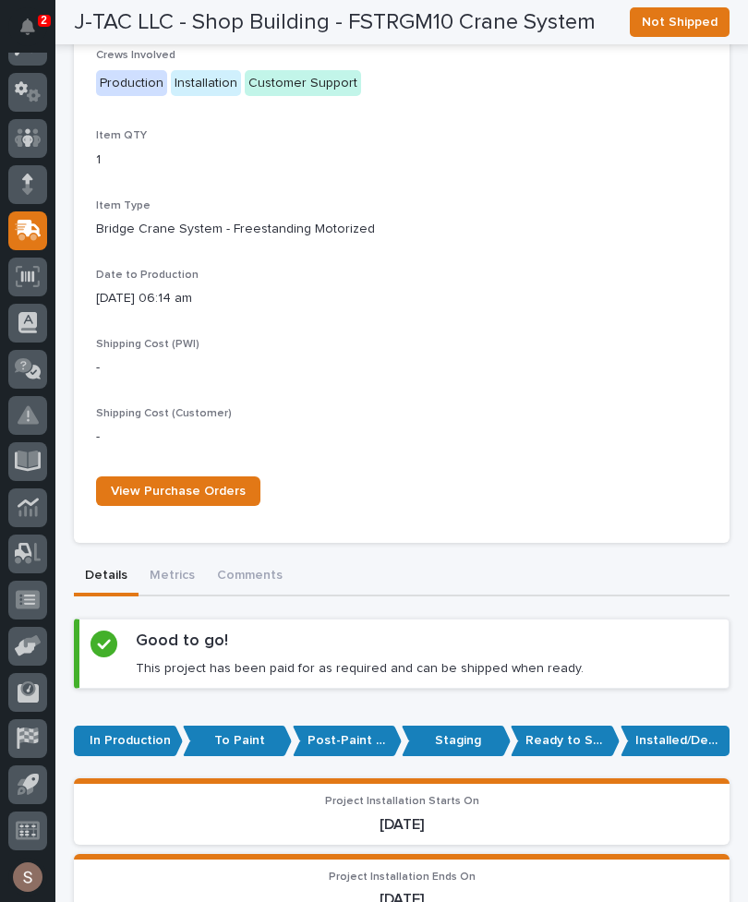
scroll to position [673, 0]
